Goal: Transaction & Acquisition: Purchase product/service

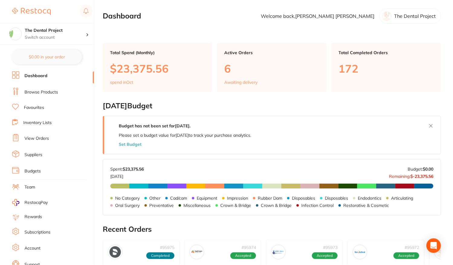
click at [33, 107] on link "Favourites" at bounding box center [34, 108] width 20 height 6
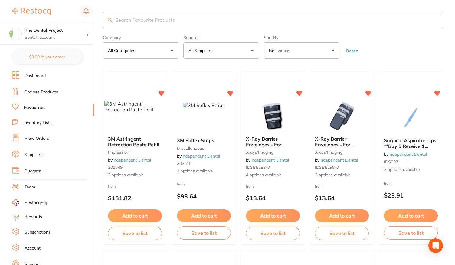
click at [134, 18] on input "search" at bounding box center [273, 20] width 340 height 16
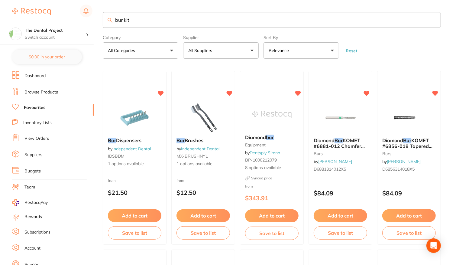
type input "bur kit"
click at [36, 92] on link "Browse Products" at bounding box center [41, 92] width 34 height 6
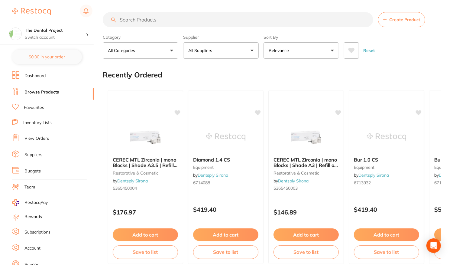
click at [142, 17] on input "search" at bounding box center [238, 19] width 271 height 15
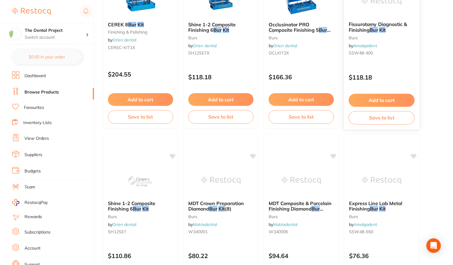
scroll to position [1209, 0]
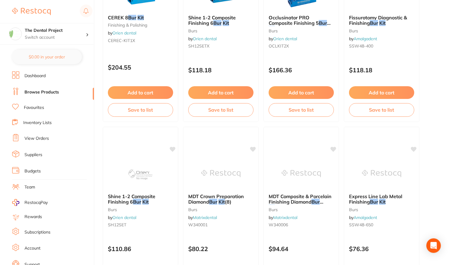
type input "bur kit"
click at [33, 135] on link "View Orders" at bounding box center [36, 138] width 24 height 6
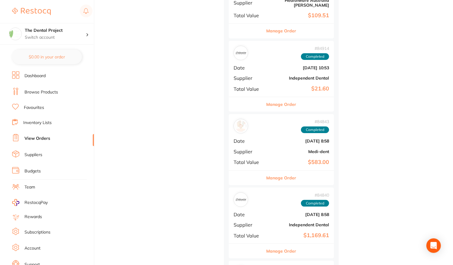
scroll to position [2419, 0]
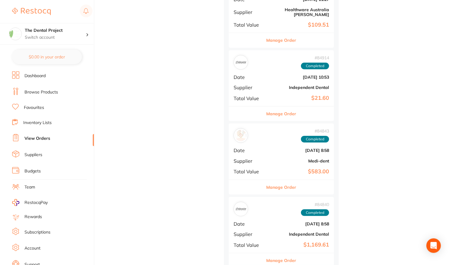
click at [275, 148] on b "[DATE] 8:58" at bounding box center [299, 150] width 60 height 5
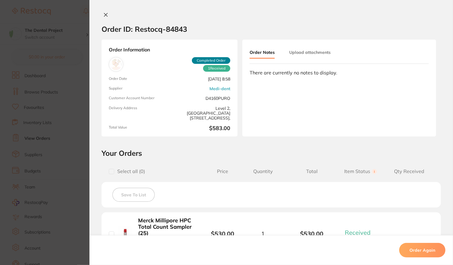
click at [106, 16] on icon at bounding box center [105, 14] width 3 height 3
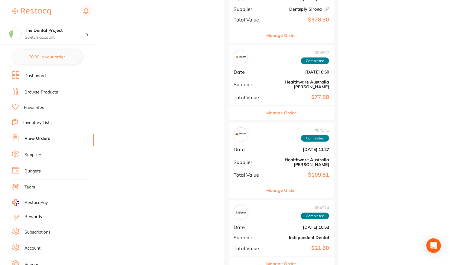
scroll to position [2237, 0]
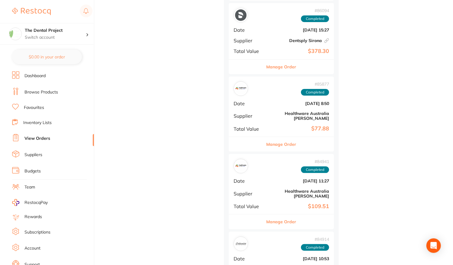
click at [279, 178] on b "[DATE] 11:27" at bounding box center [299, 180] width 60 height 5
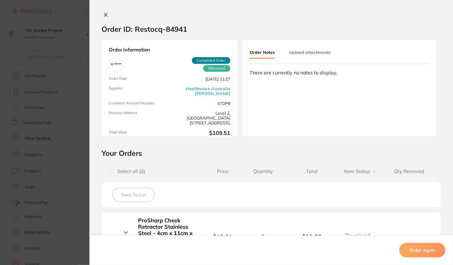
click at [103, 13] on icon at bounding box center [105, 14] width 5 height 5
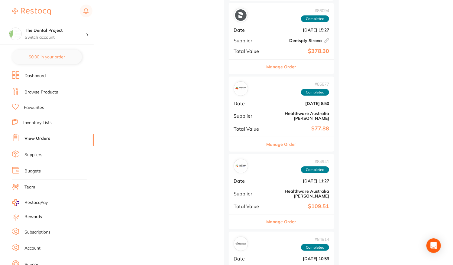
click at [269, 88] on div "# 85877 Completed Date [DATE] 8:50 Supplier Healthware [GEOGRAPHIC_DATA] [PERSO…" at bounding box center [281, 106] width 105 height 60
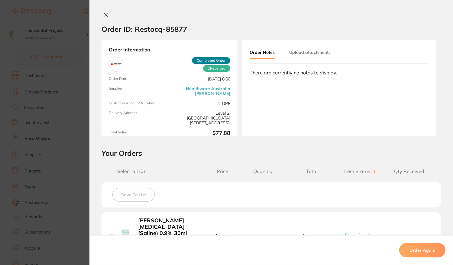
click at [105, 16] on icon at bounding box center [105, 14] width 5 height 5
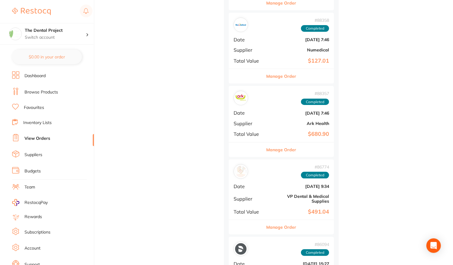
scroll to position [1995, 0]
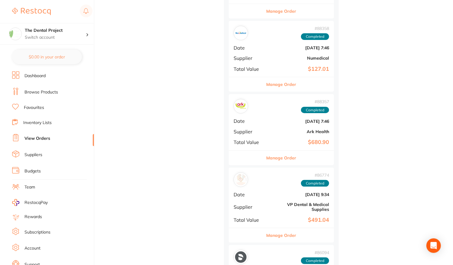
click at [284, 100] on div "# 88357 Completed Date [DATE] 7:46 Supplier Ark Health Total Value $680.90" at bounding box center [281, 122] width 105 height 56
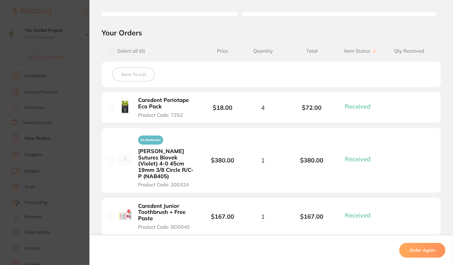
scroll to position [151, 0]
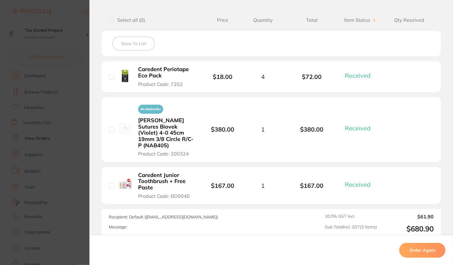
click at [80, 89] on section "Order ID: Restocq- 88357 Order Information 3 Received Completed Order Order Dat…" at bounding box center [226, 132] width 453 height 265
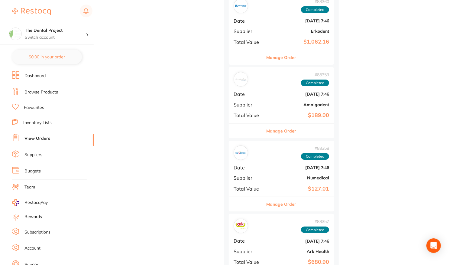
scroll to position [1874, 0]
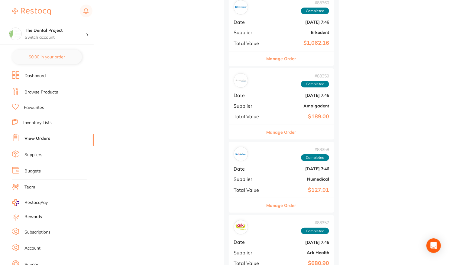
click at [292, 146] on div "# 88358 Completed Date [DATE] 7:46 Supplier Numedical Total Value $127.01" at bounding box center [281, 170] width 105 height 56
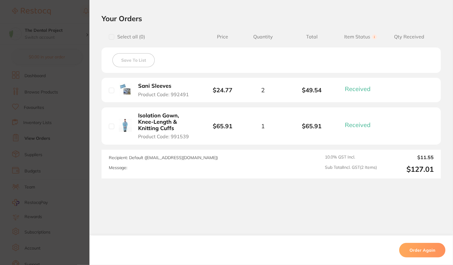
scroll to position [137, 0]
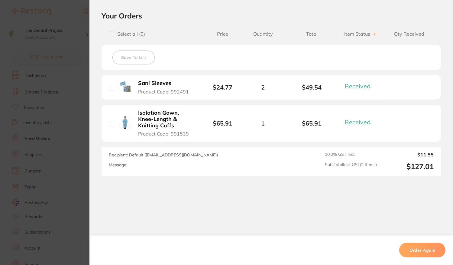
click at [68, 139] on section "Order ID: Restocq- 88358 Order Information 2 Received Completed Order Order Dat…" at bounding box center [226, 132] width 453 height 265
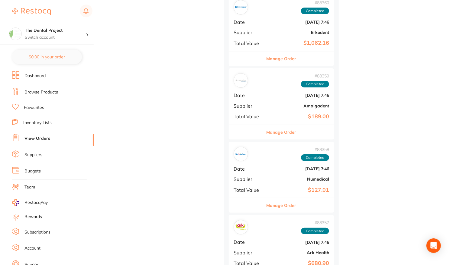
scroll to position [1814, 0]
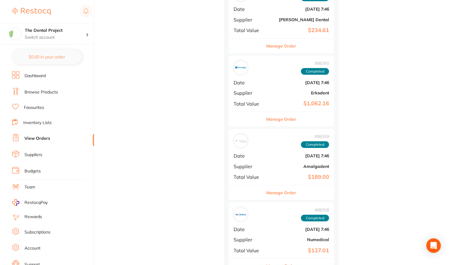
click at [278, 164] on b "Amalgadent" at bounding box center [299, 166] width 60 height 5
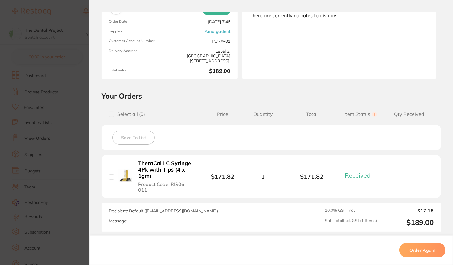
scroll to position [91, 0]
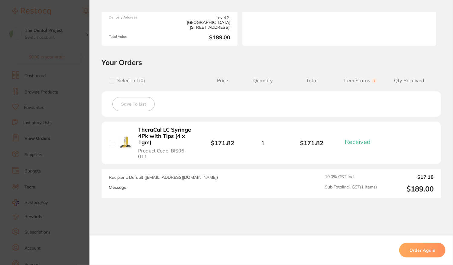
click at [86, 128] on section "Order ID: Restocq- 88359 Order Information 1 Received Completed Order Order Dat…" at bounding box center [226, 132] width 453 height 265
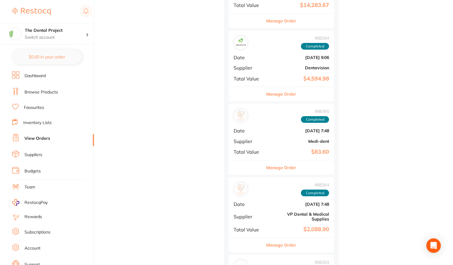
scroll to position [1391, 0]
click at [267, 114] on div "# 88365 Completed Date [DATE] 7:48 Supplier Medi-dent Total Value $83.60" at bounding box center [281, 132] width 105 height 56
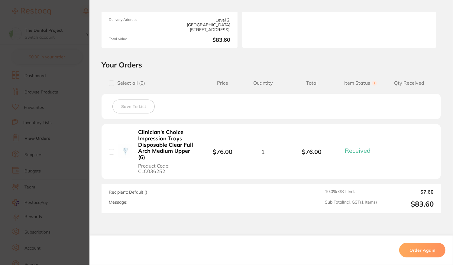
scroll to position [91, 0]
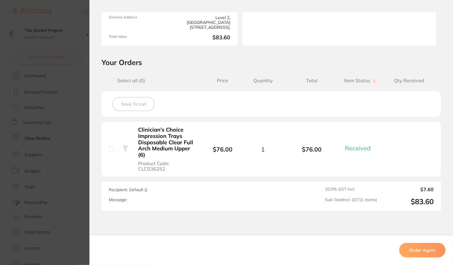
click at [80, 135] on section "Order ID: Restocq- 88365 Order Information 1 Received Completed Order Order Dat…" at bounding box center [226, 132] width 453 height 265
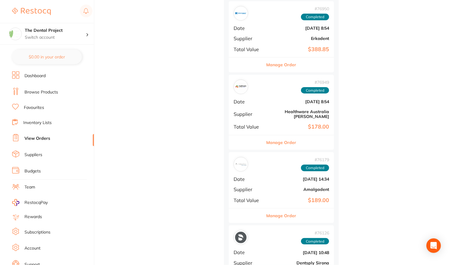
scroll to position [4474, 0]
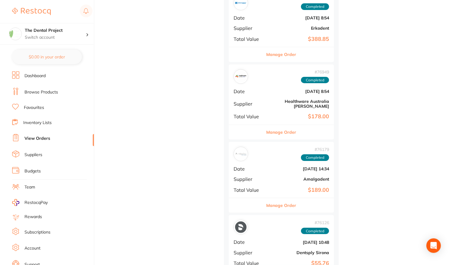
click at [278, 142] on div "# 76179 Completed Date [DATE] 14:34 Supplier Amalgadent Total Value $189.00" at bounding box center [281, 170] width 105 height 56
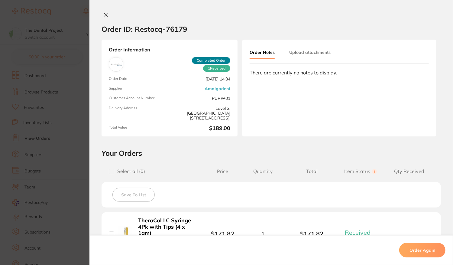
click at [73, 142] on section "Order ID: Restocq- 76179 Order Information 1 Received Completed Order Order Dat…" at bounding box center [226, 132] width 453 height 265
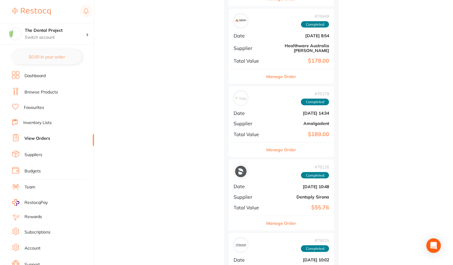
scroll to position [4535, 0]
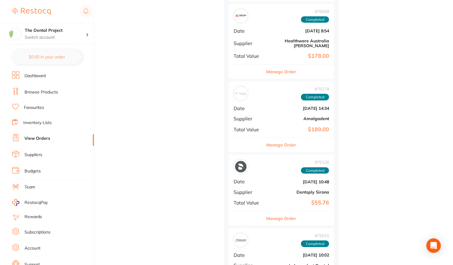
click at [271, 154] on div "# 76126 Completed Date [DATE] 10:48 Supplier Dentsply Sirona Total Value $55.76" at bounding box center [281, 182] width 105 height 56
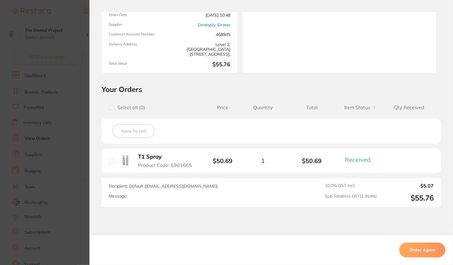
scroll to position [91, 0]
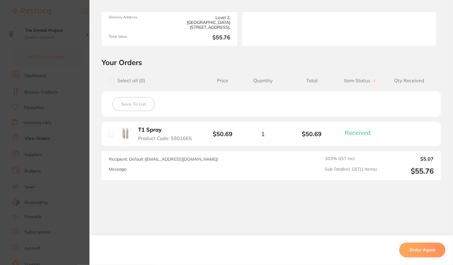
click at [75, 145] on section "Order ID: Restocq- 76126 Order Information 1 Received Completed Order Order Dat…" at bounding box center [226, 132] width 453 height 265
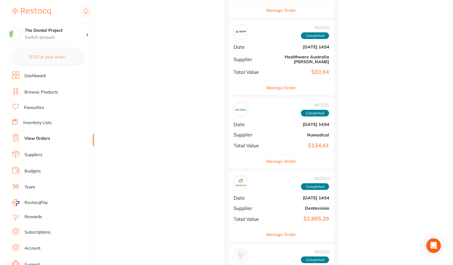
scroll to position [8163, 0]
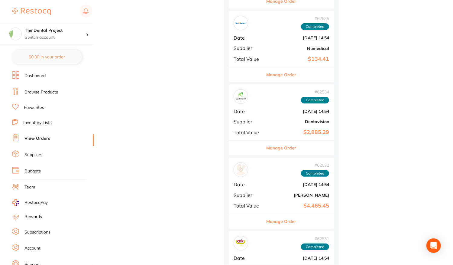
click at [279, 182] on b "[DATE] 14:54" at bounding box center [299, 184] width 60 height 5
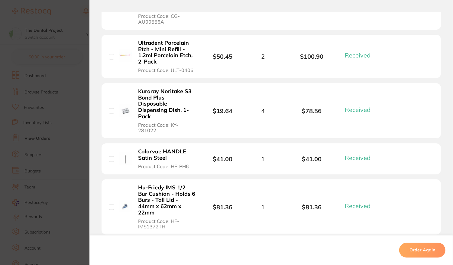
scroll to position [514, 0]
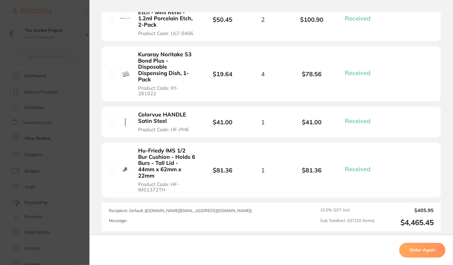
click at [63, 63] on section "Order ID: Restocq- 62532 Order Information 10 Received Completed Order Order Da…" at bounding box center [226, 132] width 453 height 265
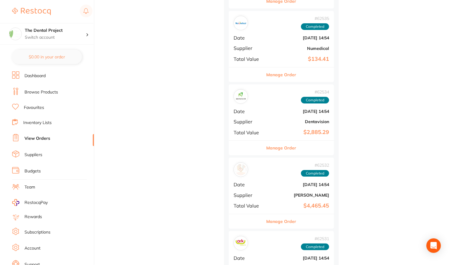
click at [39, 106] on link "Favourites" at bounding box center [34, 108] width 20 height 6
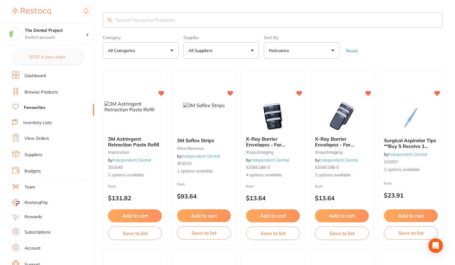
click at [154, 24] on input "search" at bounding box center [273, 20] width 340 height 16
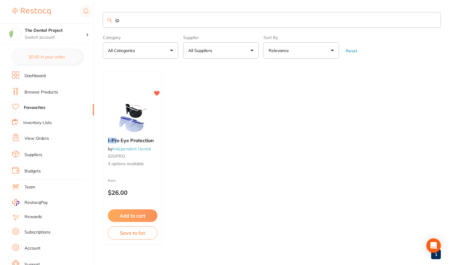
type input "i"
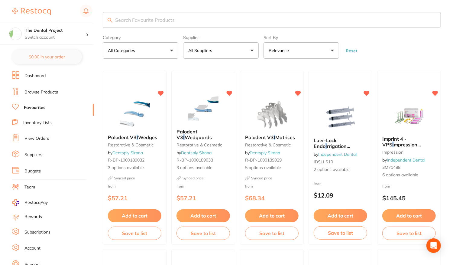
click at [28, 90] on link "Browse Products" at bounding box center [41, 92] width 34 height 6
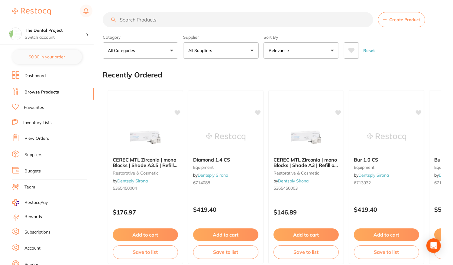
click at [130, 20] on input "search" at bounding box center [238, 19] width 271 height 15
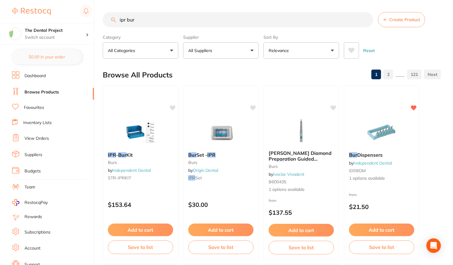
type input "ipr bur"
click at [249, 53] on button "All Suppliers" at bounding box center [221, 50] width 76 height 16
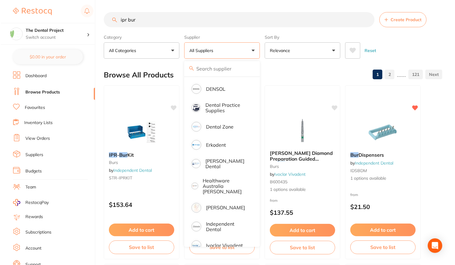
scroll to position [151, 0]
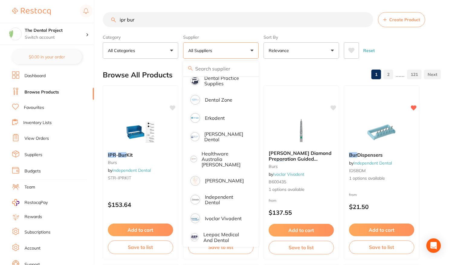
click at [224, 194] on p "Independent Dental" at bounding box center [226, 199] width 43 height 11
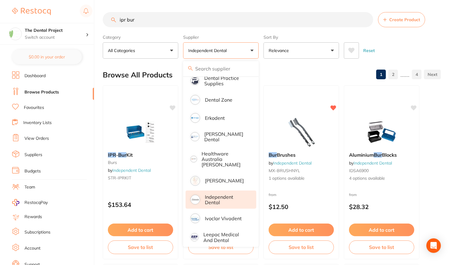
click at [298, 73] on div "Browse All Products 1 2 ...... 4" at bounding box center [272, 75] width 338 height 20
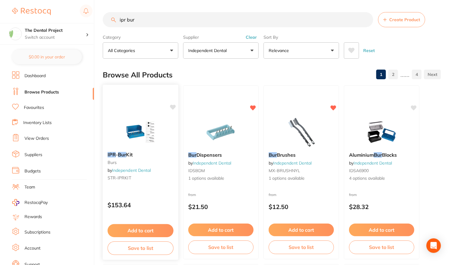
click at [149, 190] on div "IPR - Bur Kit burs by Independent Dental STR-IPRKIT $153.64 Add to cart Save to…" at bounding box center [140, 172] width 76 height 176
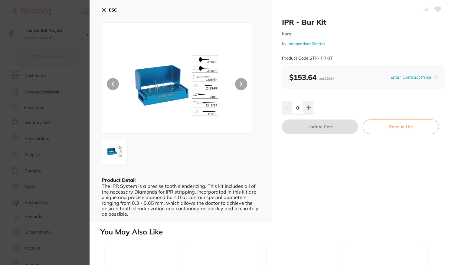
click at [53, 142] on section "IPR - Bur Kit burs by Independent Dental Product Code: STR-IPRKIT ESC Product D…" at bounding box center [227, 132] width 455 height 265
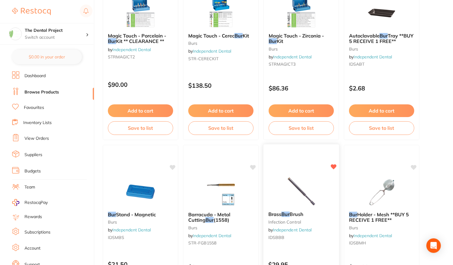
scroll to position [625, 0]
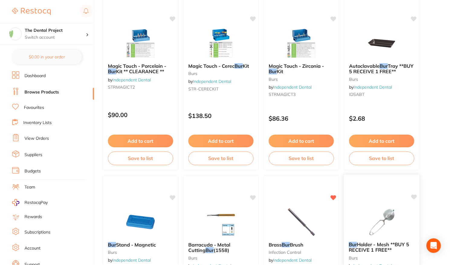
click at [414, 197] on icon at bounding box center [414, 196] width 6 height 5
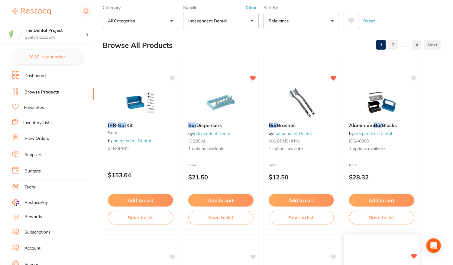
scroll to position [20, 0]
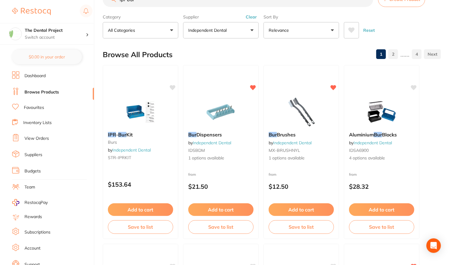
click at [31, 135] on link "View Orders" at bounding box center [36, 138] width 24 height 6
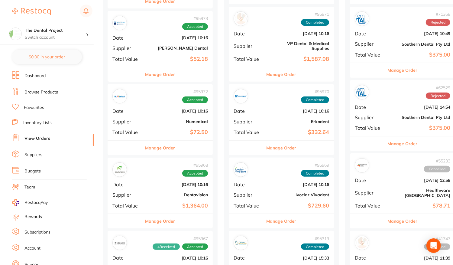
scroll to position [212, 0]
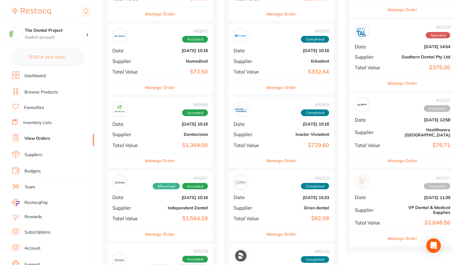
click at [160, 133] on div "# 95968 Accepted Date Oct 7 2025, 10:16 Supplier Dentavision Total Value $1,364…" at bounding box center [160, 125] width 105 height 56
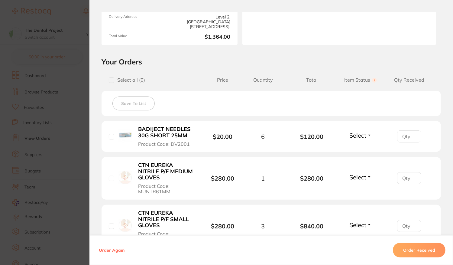
scroll to position [121, 0]
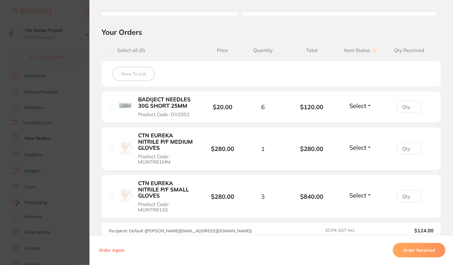
click at [65, 56] on section "Order ID: Restocq- 95968 Order Information Accepted Order Order Date Oct 7 2025…" at bounding box center [226, 132] width 453 height 265
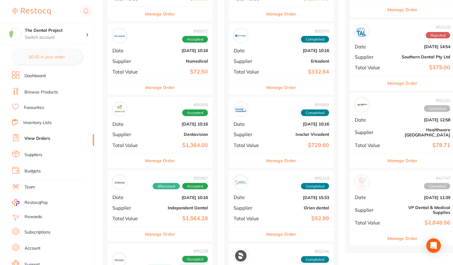
click at [49, 89] on link "Browse Products" at bounding box center [41, 92] width 34 height 6
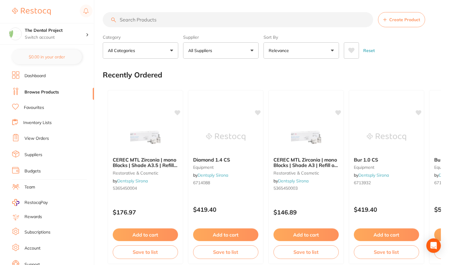
click at [145, 22] on input "search" at bounding box center [238, 19] width 271 height 15
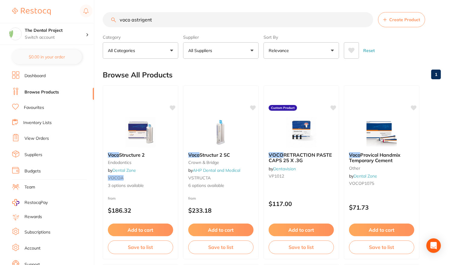
click at [142, 19] on input "voco astrigent" at bounding box center [238, 19] width 271 height 15
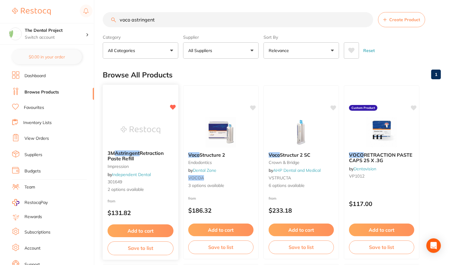
click at [136, 204] on div "from $131.82" at bounding box center [141, 208] width 76 height 22
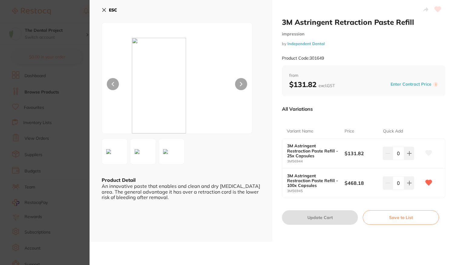
click at [109, 11] on b "ESC" at bounding box center [113, 9] width 8 height 5
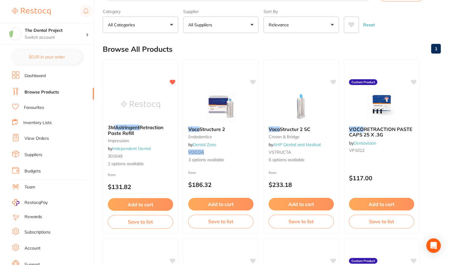
scroll to position [60, 0]
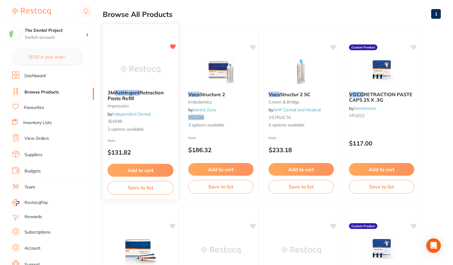
click at [170, 44] on icon at bounding box center [173, 47] width 6 height 6
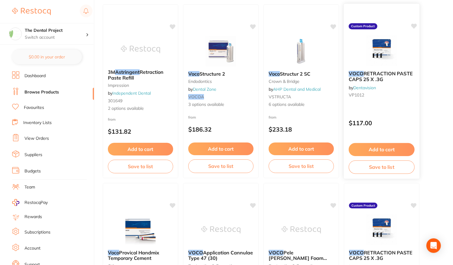
scroll to position [91, 0]
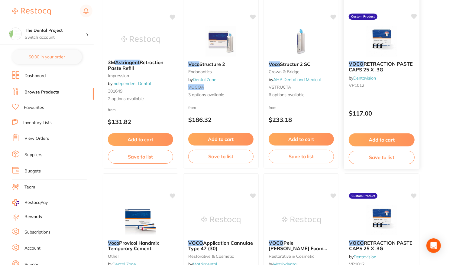
click at [392, 96] on div "VOCO RETRACTION PASTE CAPS 25 X .3G by Dentavision VP1012 Custom Product $117.0…" at bounding box center [382, 82] width 76 height 176
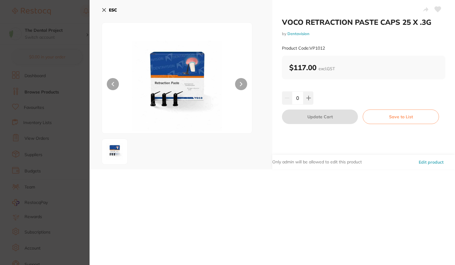
click at [426, 165] on button "Edit product" at bounding box center [431, 162] width 28 height 15
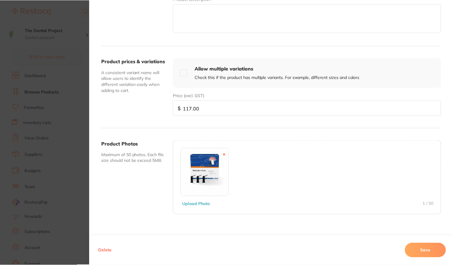
scroll to position [177, 0]
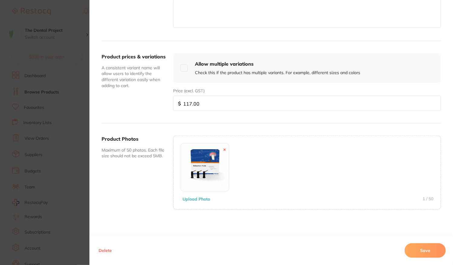
click at [106, 252] on button "Delete" at bounding box center [105, 250] width 17 height 15
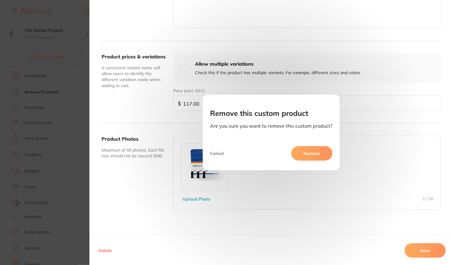
click at [309, 150] on button "Remove" at bounding box center [311, 153] width 41 height 15
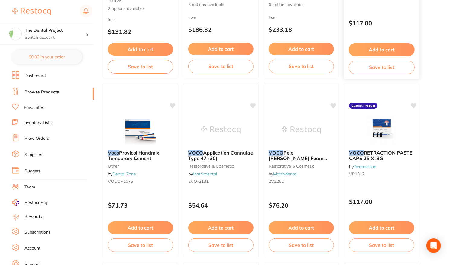
scroll to position [181, 0]
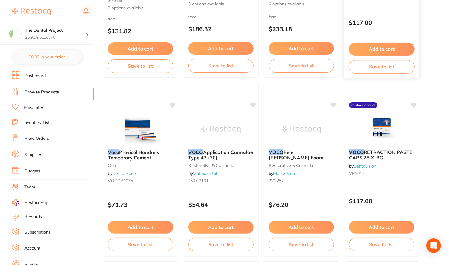
click at [399, 188] on div "VOCO RETRACTION PASTE CAPS 25 X .3G by Dentavision VP1012 Custom Product $117.0…" at bounding box center [382, 170] width 76 height 174
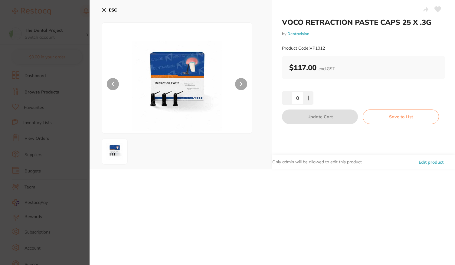
click at [427, 162] on button "Edit product" at bounding box center [431, 162] width 28 height 15
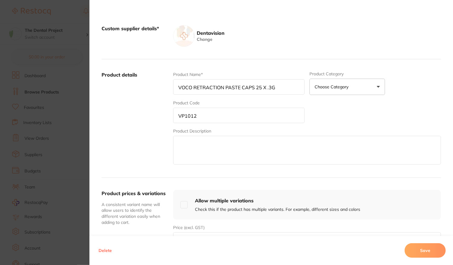
scroll to position [60, 0]
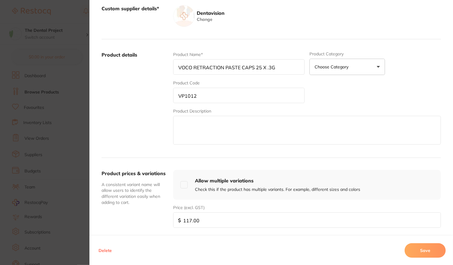
click at [101, 252] on button "Delete" at bounding box center [105, 250] width 17 height 15
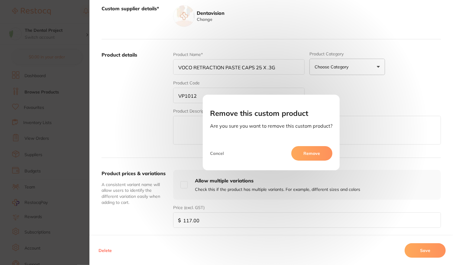
click at [307, 152] on button "Remove" at bounding box center [311, 153] width 41 height 15
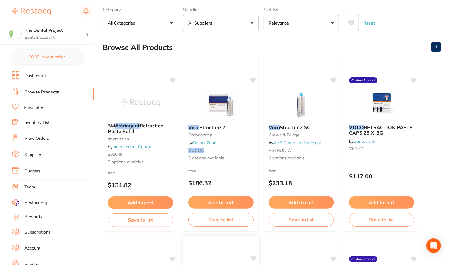
scroll to position [0, 0]
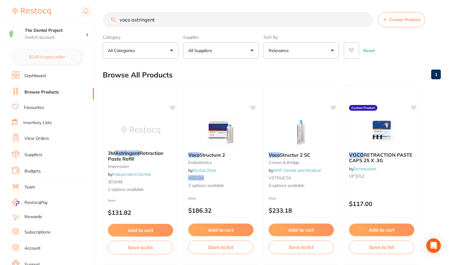
drag, startPoint x: 155, startPoint y: 18, endPoint x: 67, endPoint y: 12, distance: 88.7
click at [67, 12] on div "$0.00 The Dental Project Switch account The Dental Project $0.00 in your order …" at bounding box center [226, 132] width 453 height 265
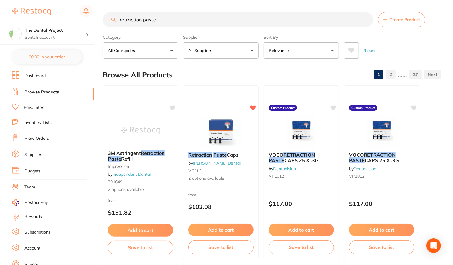
type input "retraction paste"
click at [253, 53] on button "All Suppliers" at bounding box center [221, 50] width 76 height 16
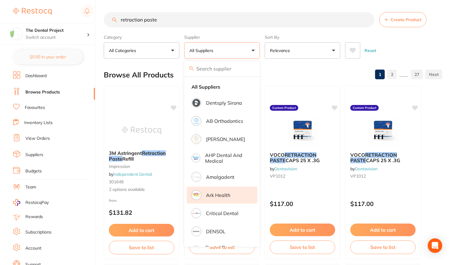
scroll to position [30, 0]
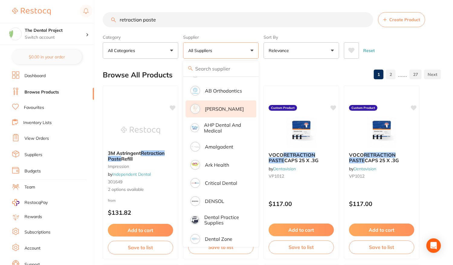
click at [226, 111] on p "[PERSON_NAME]" at bounding box center [224, 108] width 39 height 5
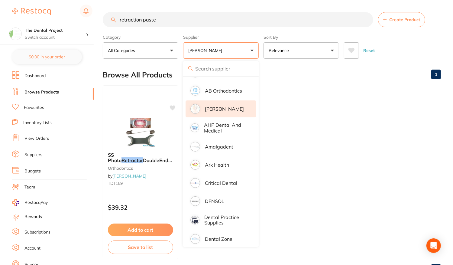
click at [322, 123] on ul "SS Photo Retractor DoubleEnded 1/pack orthodontics by Adam Dental TDT159 $39.32…" at bounding box center [272, 172] width 338 height 174
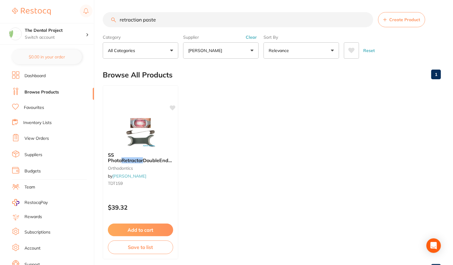
click at [251, 34] on div "Supplier Adam Dental All Suppliers Dentsply Sirona AB Orthodontics Adam Dental …" at bounding box center [221, 45] width 76 height 27
click at [252, 37] on button "Clear" at bounding box center [251, 36] width 15 height 5
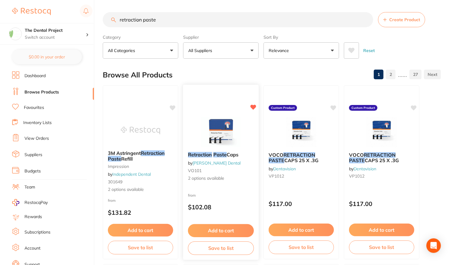
click at [244, 195] on div "from $102.08" at bounding box center [221, 203] width 76 height 22
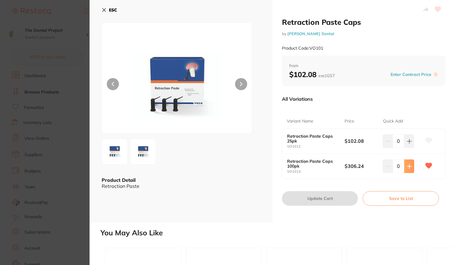
click at [410, 170] on button at bounding box center [409, 165] width 10 height 13
type input "1"
click at [317, 202] on button "Update Cart" at bounding box center [320, 198] width 76 height 15
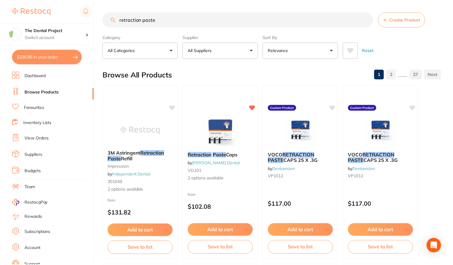
scroll to position [1, 0]
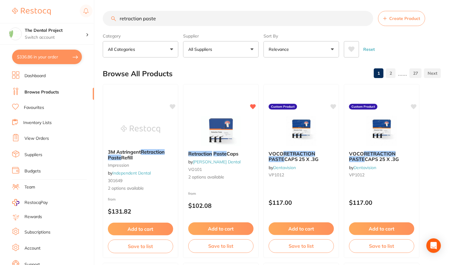
click at [55, 58] on button "$336.86 in your order" at bounding box center [47, 57] width 70 height 15
checkbox input "true"
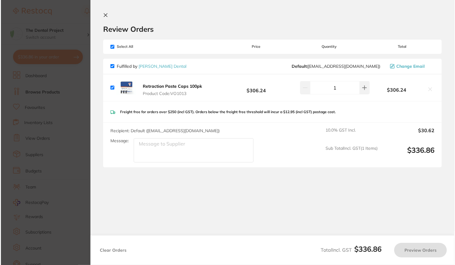
scroll to position [0, 0]
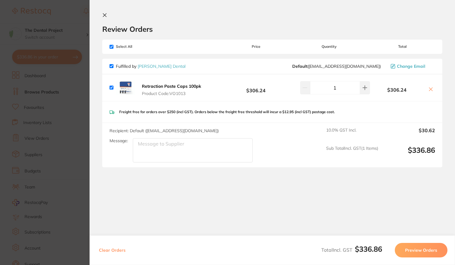
click at [421, 249] on button "Preview Orders" at bounding box center [421, 250] width 53 height 15
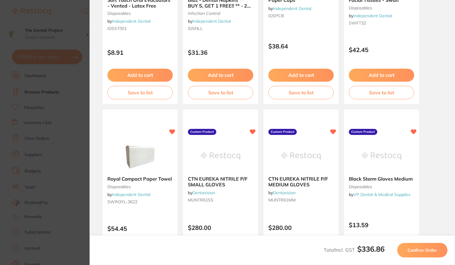
click at [422, 245] on button "Confirm Order" at bounding box center [422, 250] width 50 height 15
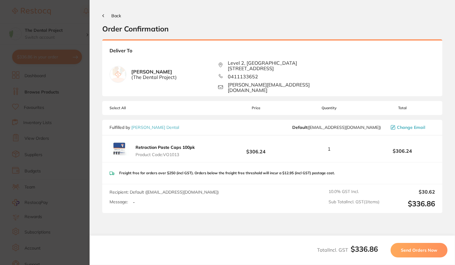
click at [422, 245] on button "Send Orders Now" at bounding box center [418, 250] width 57 height 15
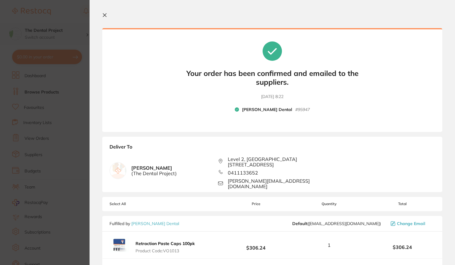
click at [84, 49] on section "Update RRP Set your pre negotiated price for this item. Item Agreed RRP (excl. …" at bounding box center [227, 132] width 455 height 265
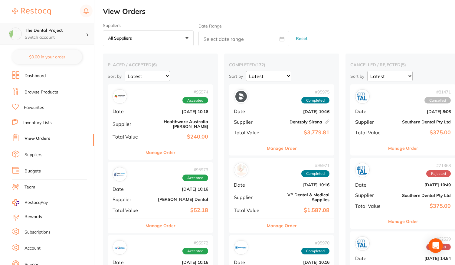
click at [78, 23] on div "The Dental Project Switch account" at bounding box center [47, 34] width 94 height 22
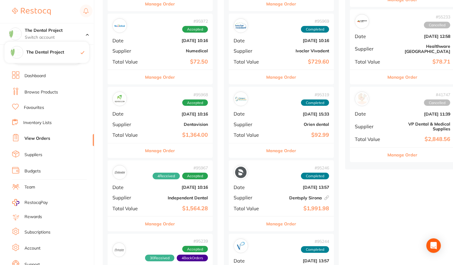
scroll to position [333, 0]
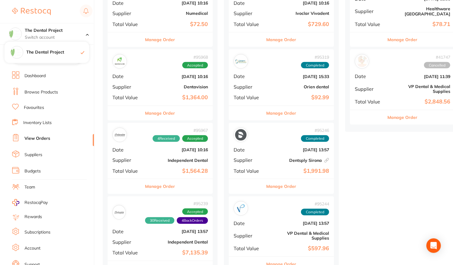
click at [148, 84] on b "Dentavision" at bounding box center [178, 86] width 60 height 5
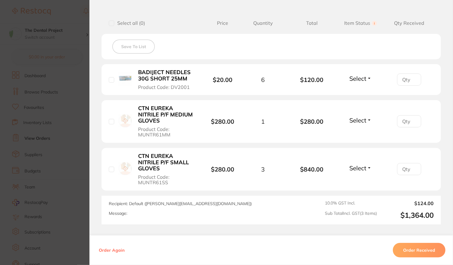
scroll to position [151, 0]
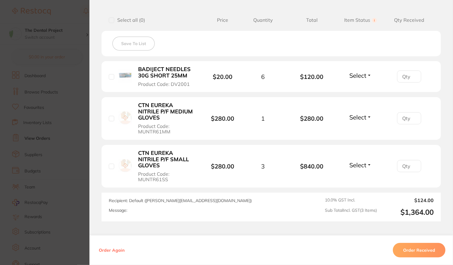
click at [75, 107] on section "Order ID: Restocq- 95968 Order Information Accepted Order Order Date Oct 7 2025…" at bounding box center [226, 132] width 453 height 265
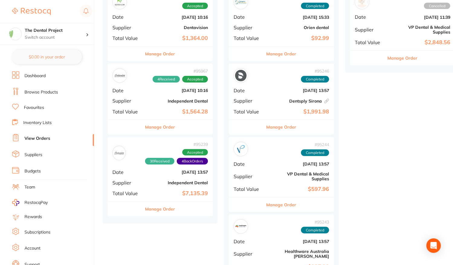
scroll to position [393, 0]
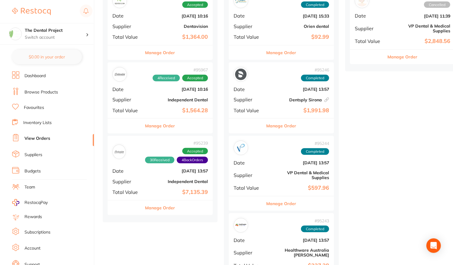
click at [140, 99] on div "# 95967 4 Received Accepted Date Oct 7 2025, 10:16 Supplier Independent Dental …" at bounding box center [160, 90] width 105 height 56
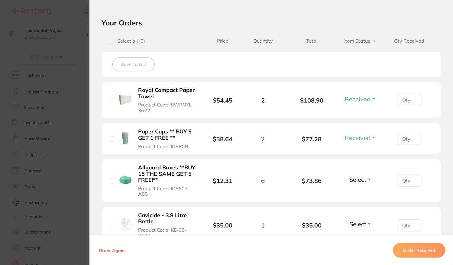
scroll to position [242, 0]
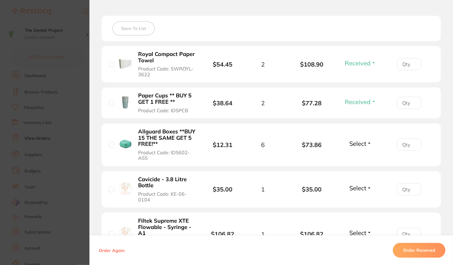
click at [67, 135] on section "Order ID: Restocq- 95967 Order Information 4 Received Accepted Order Order Date…" at bounding box center [226, 132] width 453 height 265
